Goal: Browse casually

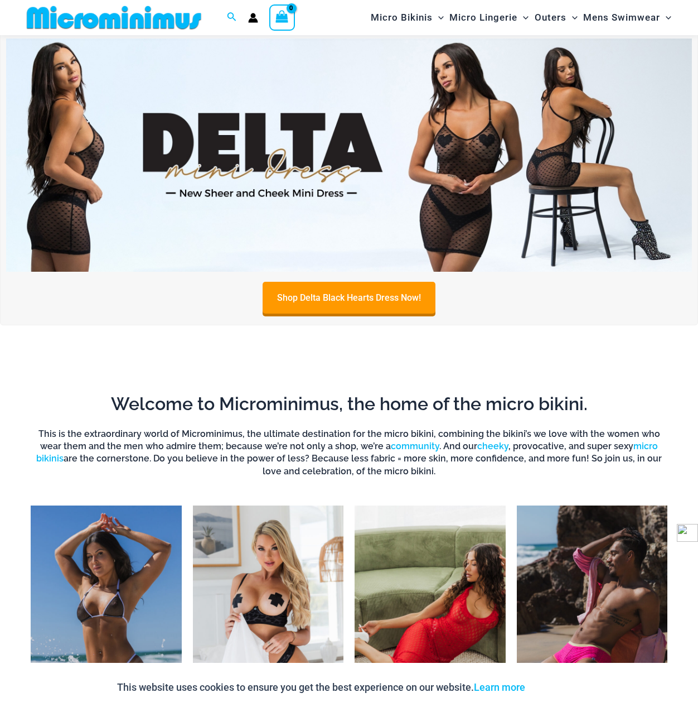
scroll to position [47, 0]
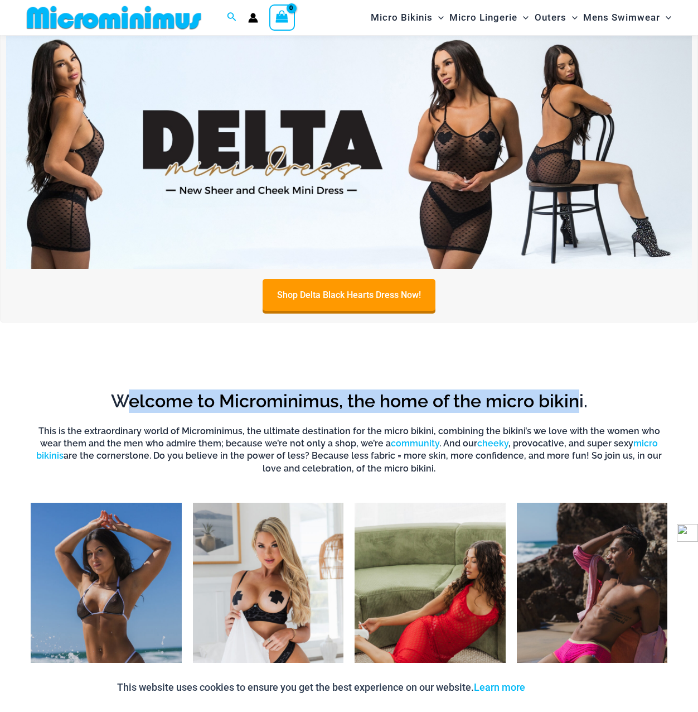
drag, startPoint x: 128, startPoint y: 402, endPoint x: 579, endPoint y: 402, distance: 450.7
click at [579, 402] on h2 "Welcome to Microminimus, the home of the micro bikini." at bounding box center [349, 400] width 637 height 23
click at [322, 402] on h2 "Welcome to Microminimus, the home of the micro bikini." at bounding box center [349, 400] width 637 height 23
drag, startPoint x: 341, startPoint y: 402, endPoint x: 584, endPoint y: 408, distance: 243.3
click at [584, 408] on h2 "Welcome to Microminimus, the home of the micro bikini." at bounding box center [349, 400] width 637 height 23
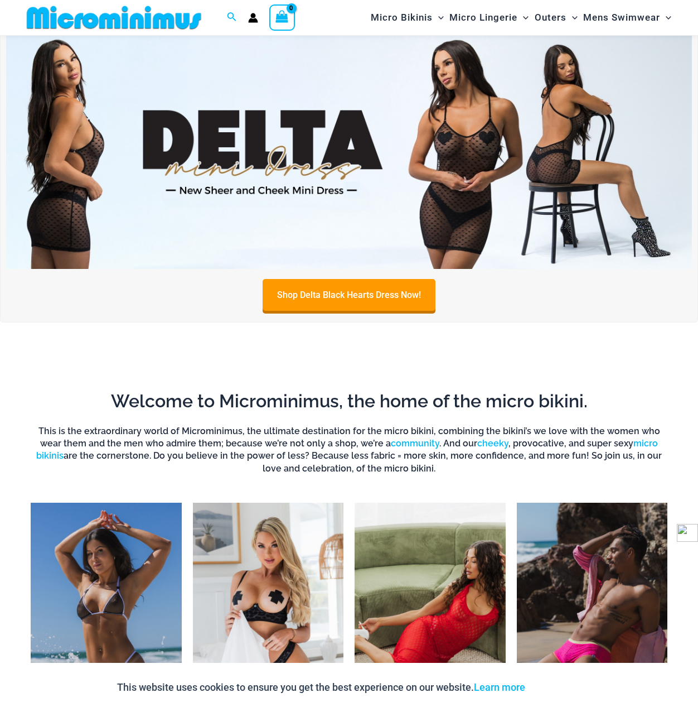
click at [585, 403] on h2 "Welcome to Microminimus, the home of the micro bikini." at bounding box center [349, 400] width 637 height 23
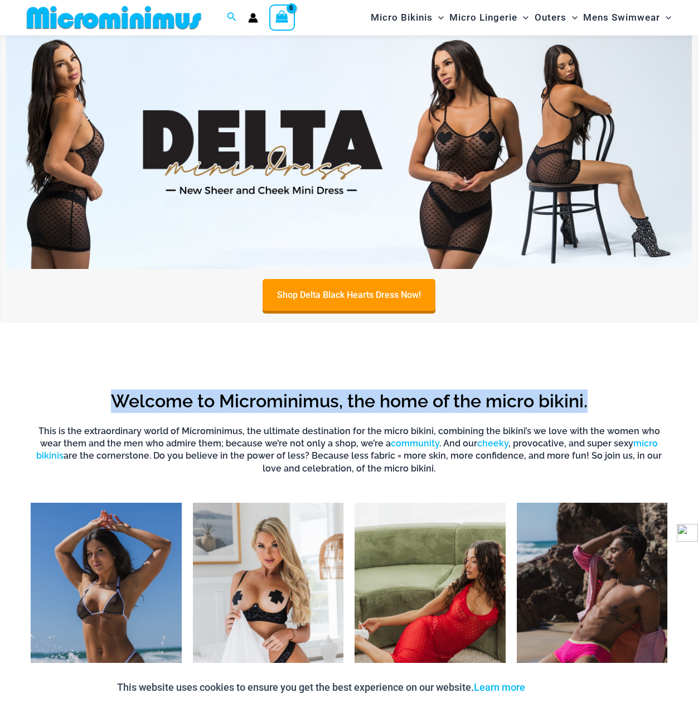
drag, startPoint x: 587, startPoint y: 402, endPoint x: 113, endPoint y: 387, distance: 474.4
drag, startPoint x: 113, startPoint y: 387, endPoint x: 118, endPoint y: 397, distance: 11.5
click at [118, 397] on h2 "Welcome to Microminimus, the home of the micro bikini." at bounding box center [349, 400] width 637 height 23
drag, startPoint x: 115, startPoint y: 399, endPoint x: 606, endPoint y: 411, distance: 490.5
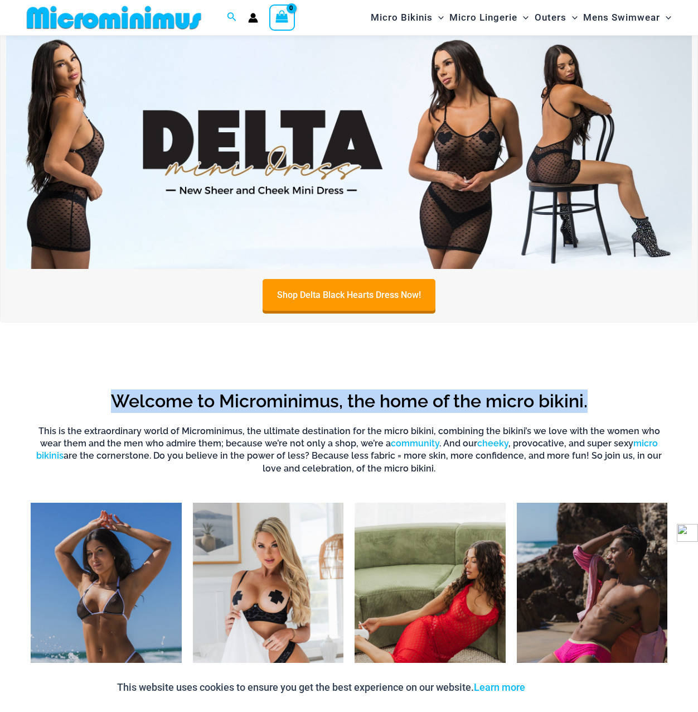
click at [606, 411] on h2 "Welcome to Microminimus, the home of the micro bikini." at bounding box center [349, 400] width 637 height 23
click at [350, 399] on h2 "Welcome to Microminimus, the home of the micro bikini." at bounding box center [349, 400] width 637 height 23
drag, startPoint x: 342, startPoint y: 403, endPoint x: 115, endPoint y: 397, distance: 226.5
click at [115, 397] on h2 "Welcome to Microminimus, the home of the micro bikini." at bounding box center [349, 400] width 637 height 23
click at [115, 402] on h2 "Welcome to Microminimus, the home of the micro bikini." at bounding box center [349, 400] width 637 height 23
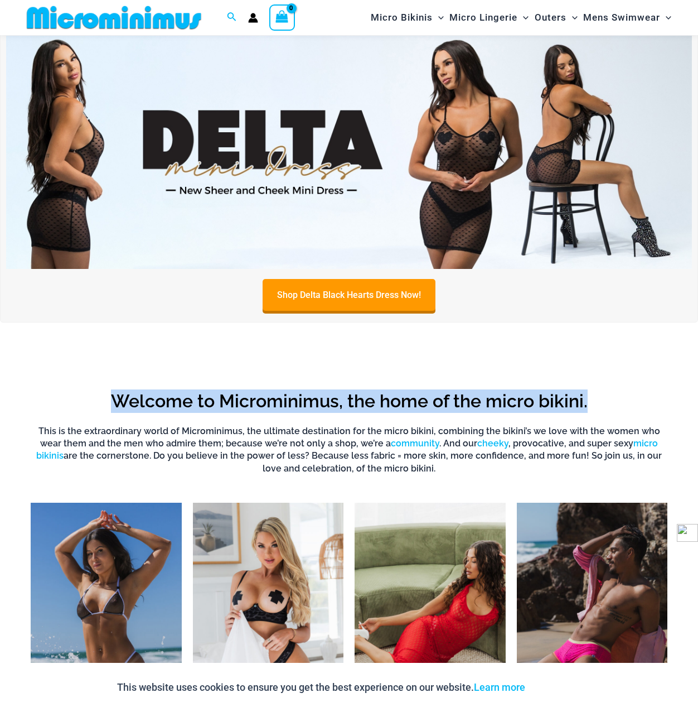
drag, startPoint x: 112, startPoint y: 400, endPoint x: 605, endPoint y: 406, distance: 492.6
click at [605, 406] on h2 "Welcome to Microminimus, the home of the micro bikini." at bounding box center [349, 400] width 637 height 23
click at [365, 394] on h2 "Welcome to Microminimus, the home of the micro bikini." at bounding box center [349, 400] width 637 height 23
click at [343, 399] on h2 "Welcome to Microminimus, the home of the micro bikini." at bounding box center [349, 400] width 637 height 23
drag, startPoint x: 347, startPoint y: 400, endPoint x: 590, endPoint y: 403, distance: 243.2
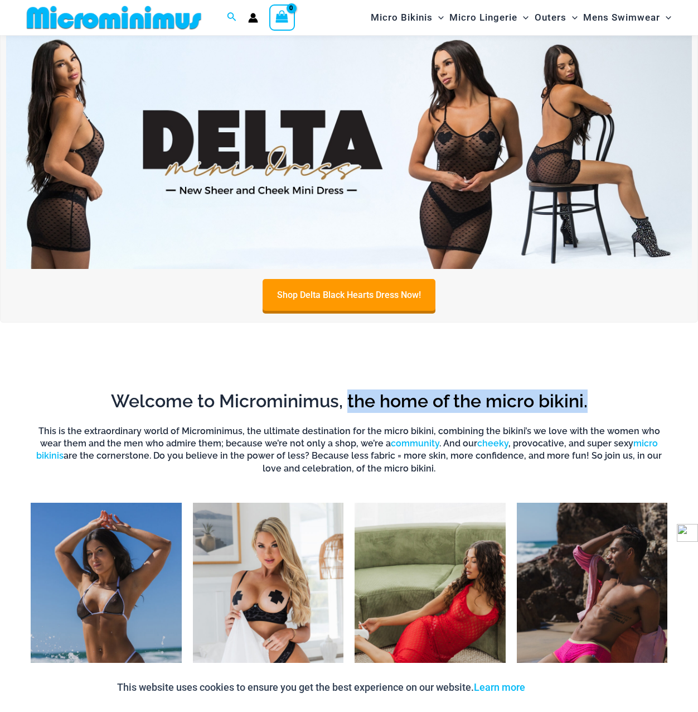
click at [590, 403] on h2 "Welcome to Microminimus, the home of the micro bikini." at bounding box center [349, 400] width 637 height 23
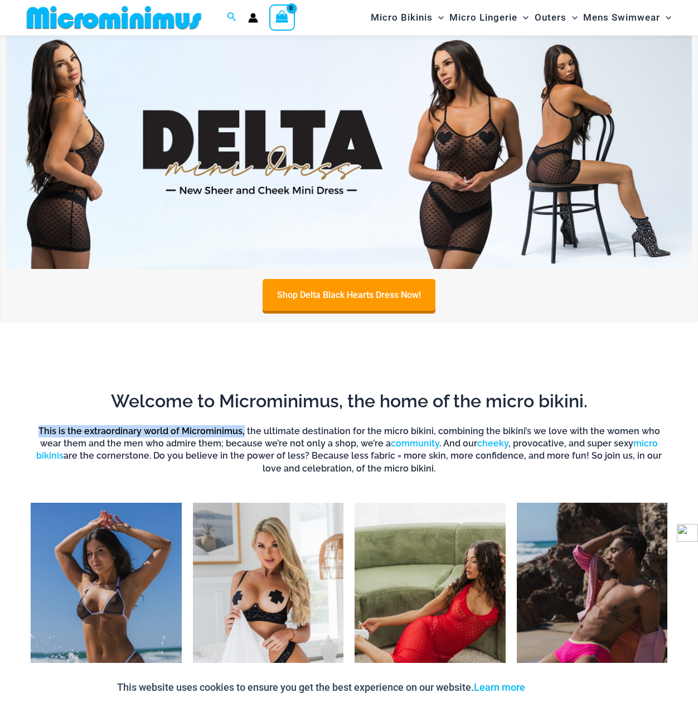
drag, startPoint x: 36, startPoint y: 433, endPoint x: 237, endPoint y: 433, distance: 200.3
click at [237, 433] on h6 "This is the extraordinary world of Microminimus, the ultimate destination for t…" at bounding box center [349, 450] width 637 height 50
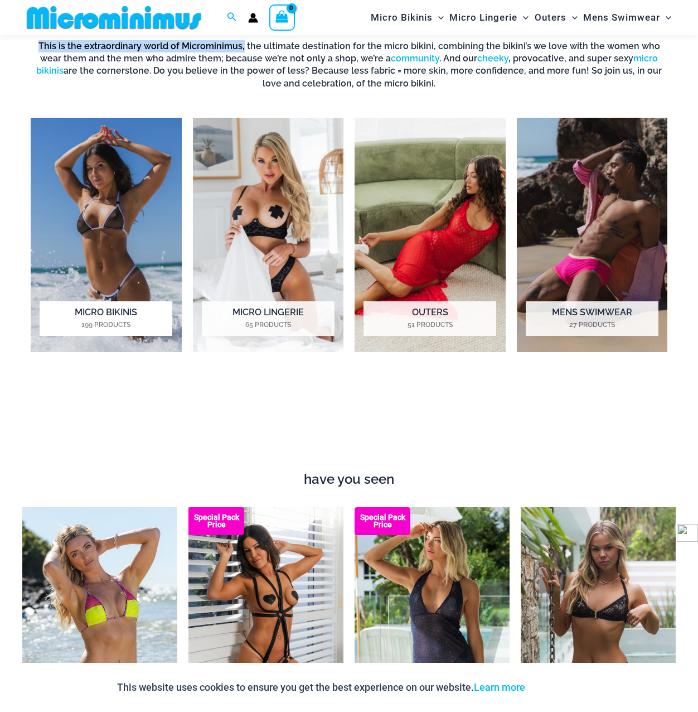
scroll to position [438, 0]
